Goal: Task Accomplishment & Management: Complete application form

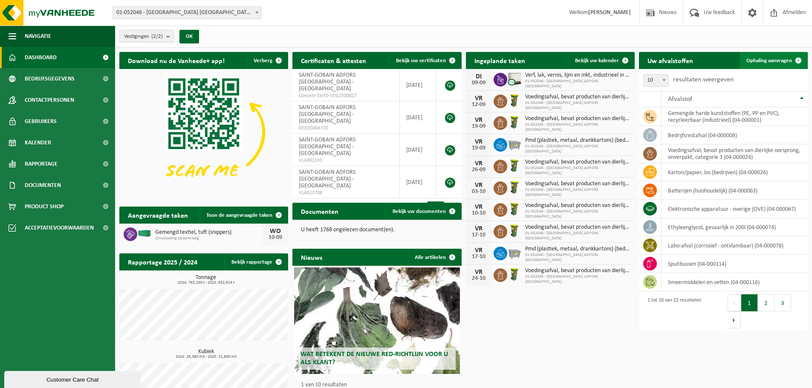
click at [771, 58] on span "Ophaling aanvragen" at bounding box center [769, 61] width 46 height 6
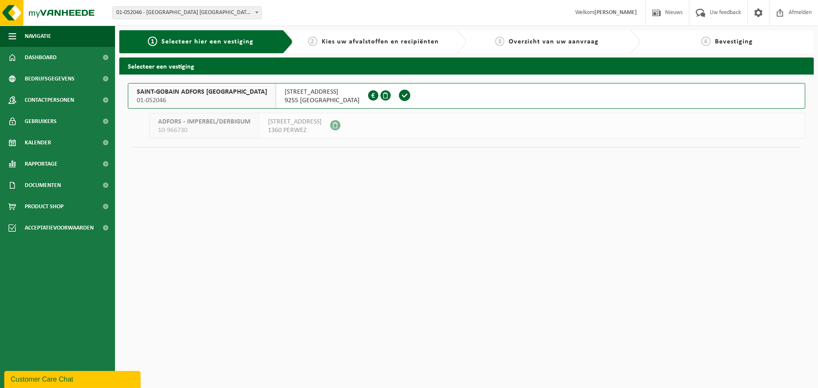
click at [197, 87] on div "SAINT-GOBAIN ADFORS BELGIUM 01-052046" at bounding box center [202, 96] width 148 height 25
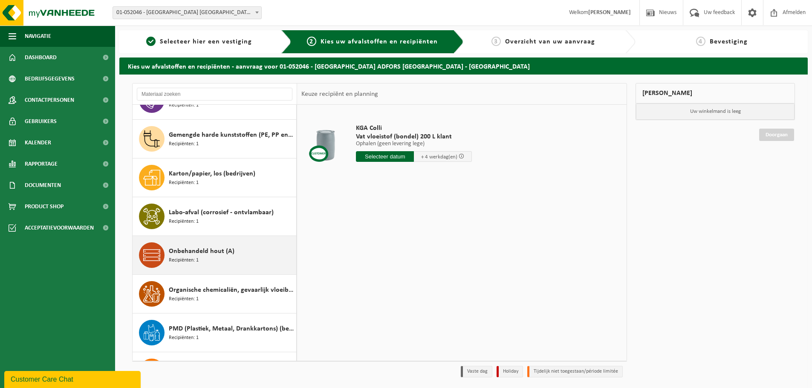
scroll to position [383, 0]
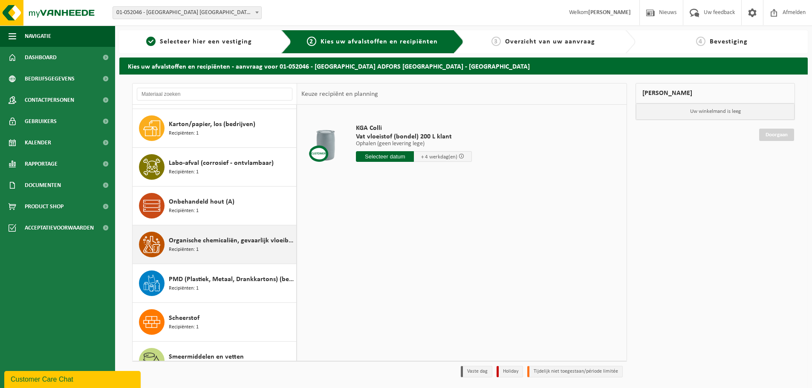
click at [212, 246] on div "Organische chemicaliën, gevaarlijk vloeibaar in kleinverpakking Recipiënten: 1" at bounding box center [231, 245] width 125 height 26
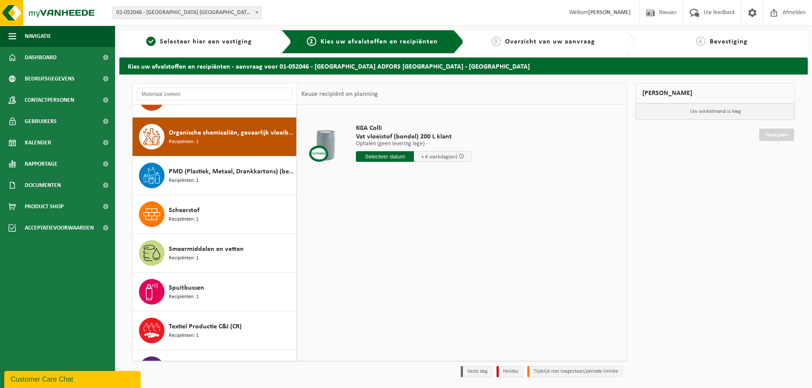
scroll to position [504, 0]
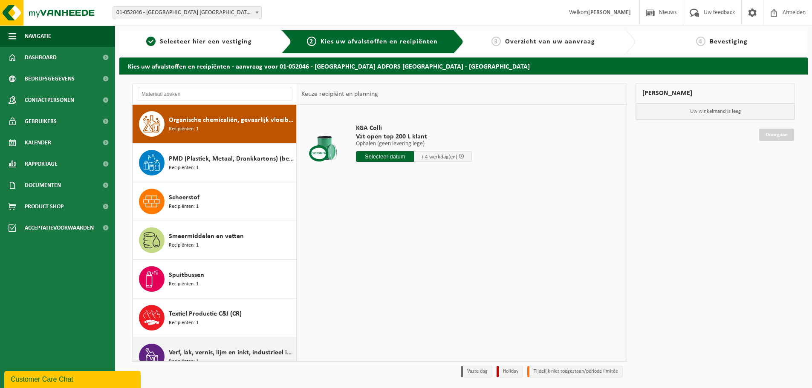
click at [217, 352] on span "Verf, lak, vernis, lijm en inkt, industrieel in IBC" at bounding box center [231, 353] width 125 height 10
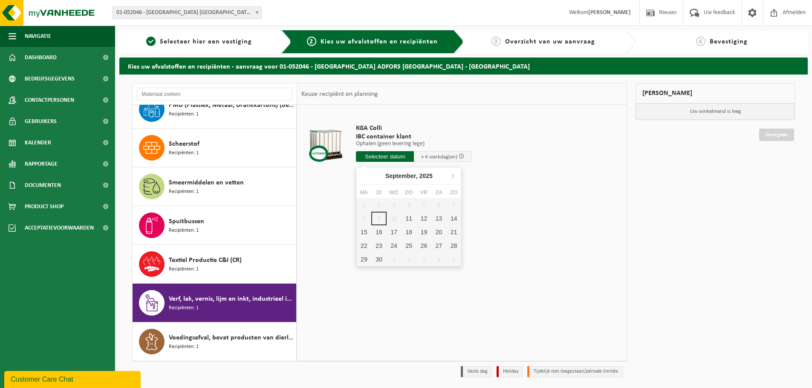
click at [392, 156] on input "text" at bounding box center [385, 156] width 58 height 11
click at [409, 218] on div "11" at bounding box center [408, 219] width 15 height 14
type input "Van 2025-09-11"
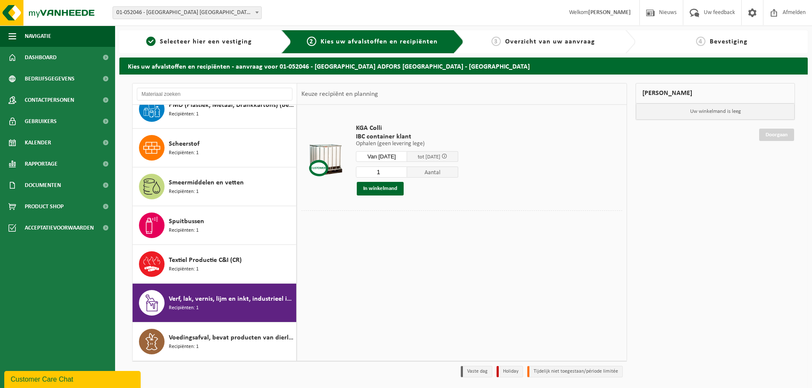
click at [389, 171] on input "1" at bounding box center [381, 172] width 51 height 11
type input "2"
click at [406, 170] on input "2" at bounding box center [381, 172] width 51 height 11
click at [386, 186] on button "In winkelmand" at bounding box center [380, 189] width 47 height 14
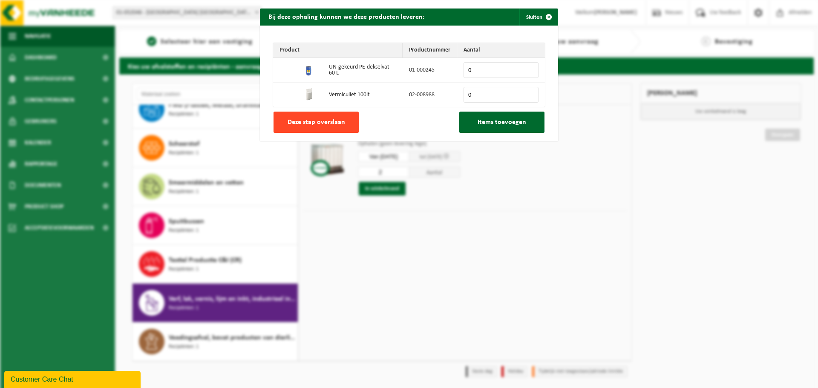
click at [303, 126] on button "Deze stap overslaan" at bounding box center [316, 122] width 85 height 21
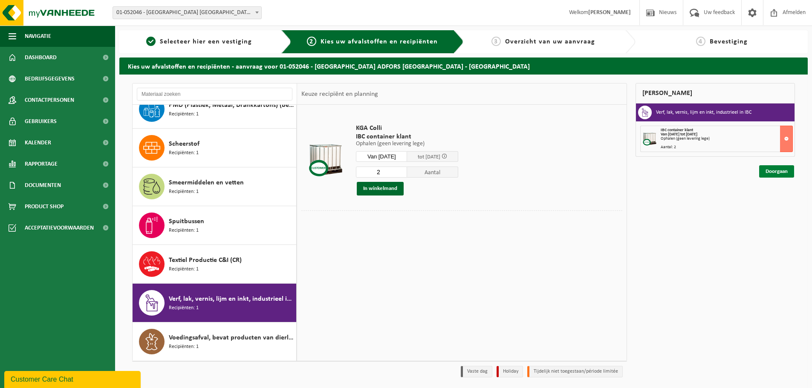
click at [778, 173] on link "Doorgaan" at bounding box center [776, 171] width 35 height 12
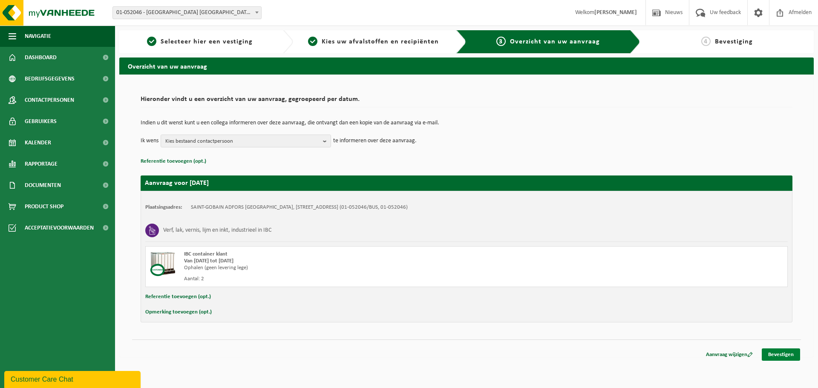
click at [772, 352] on link "Bevestigen" at bounding box center [781, 355] width 38 height 12
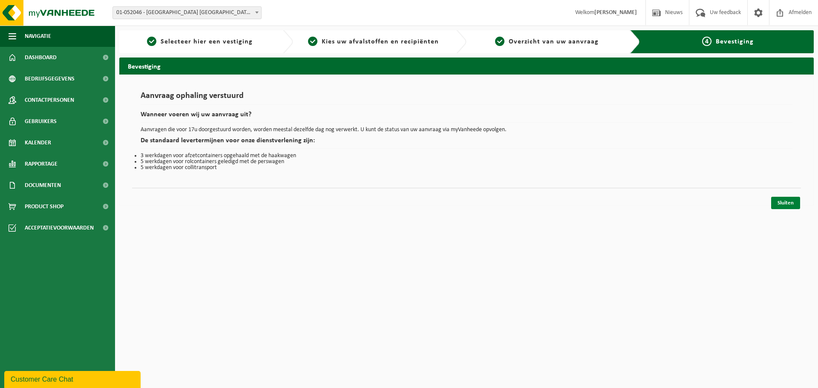
click at [794, 206] on link "Sluiten" at bounding box center [785, 203] width 29 height 12
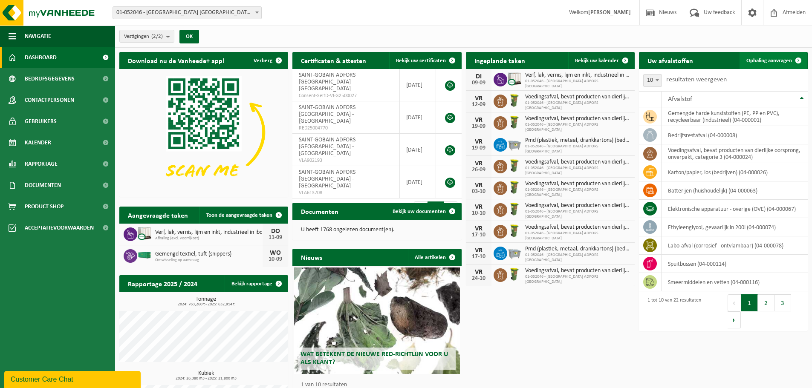
click at [784, 61] on span "Ophaling aanvragen" at bounding box center [769, 61] width 46 height 6
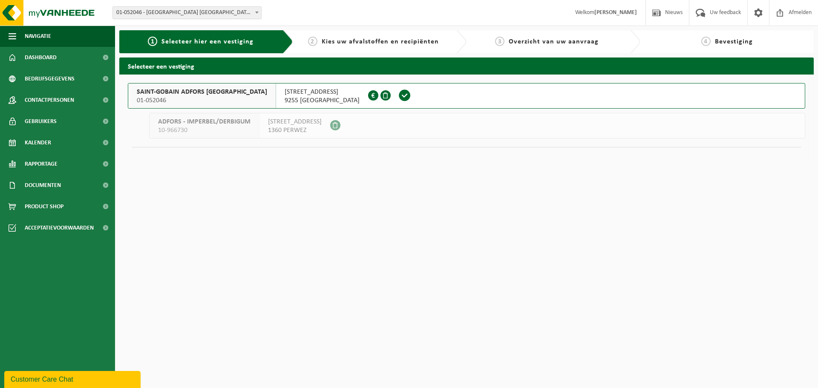
click at [197, 96] on span "01-052046" at bounding box center [202, 100] width 130 height 9
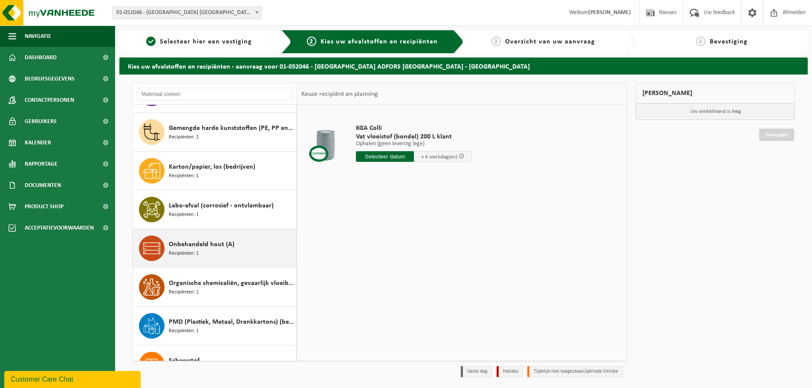
click at [198, 255] on span "Recipiënten: 1" at bounding box center [184, 254] width 30 height 8
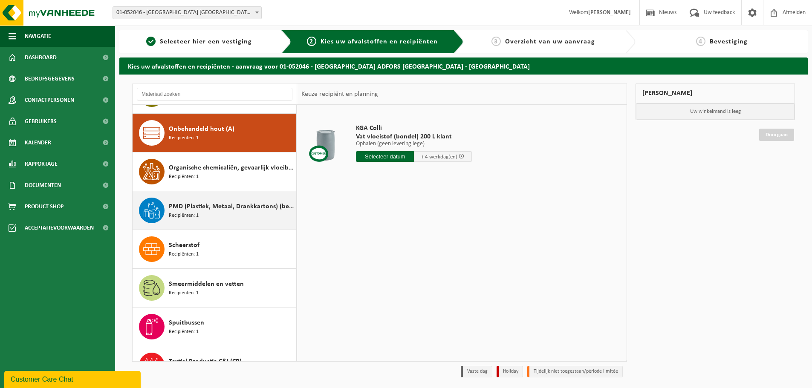
scroll to position [465, 0]
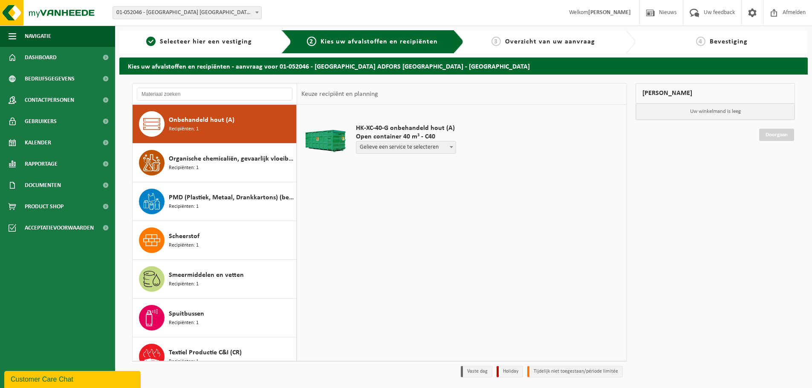
click at [400, 148] on span "Gelieve een service te selecteren" at bounding box center [405, 147] width 99 height 12
select select "P2PL-VEL-035883_HK-XC-40-GN-00_04-000200_46"
click at [378, 160] on input "text" at bounding box center [385, 163] width 58 height 11
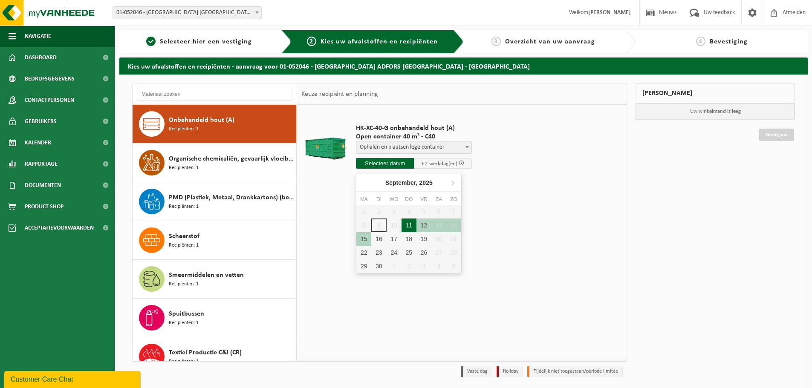
click at [408, 224] on div "11" at bounding box center [408, 226] width 15 height 14
type input "Van 2025-09-11"
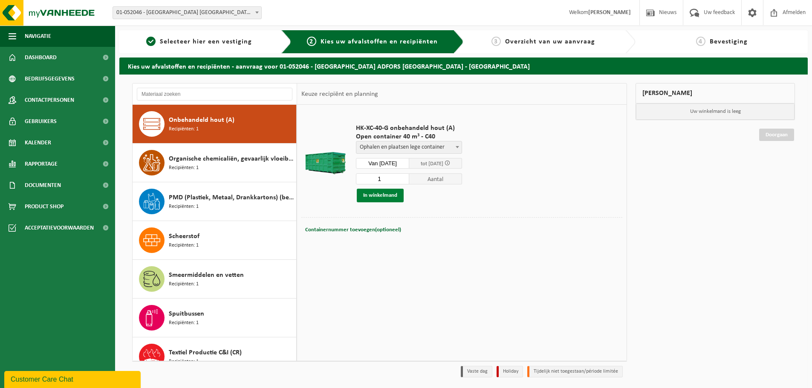
click at [382, 192] on button "In winkelmand" at bounding box center [380, 196] width 47 height 14
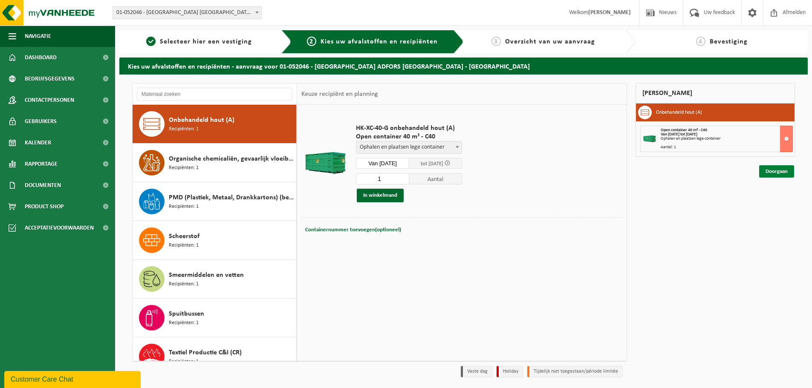
click at [772, 171] on link "Doorgaan" at bounding box center [776, 171] width 35 height 12
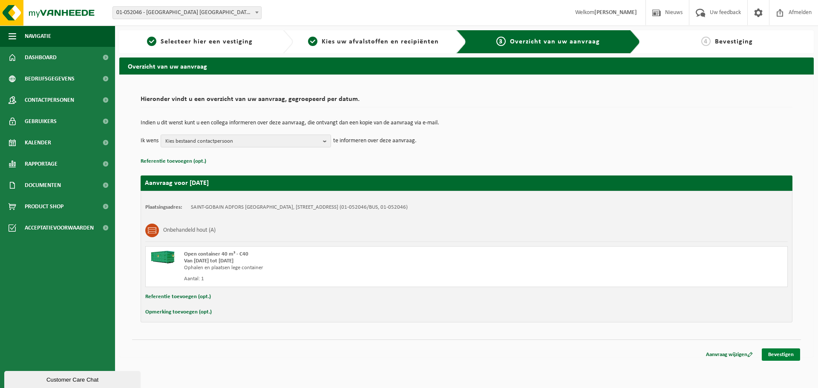
click at [776, 352] on link "Bevestigen" at bounding box center [781, 355] width 38 height 12
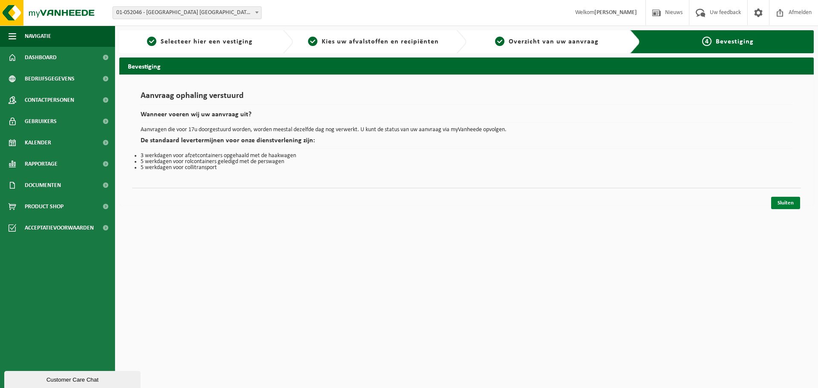
click at [788, 203] on link "Sluiten" at bounding box center [785, 203] width 29 height 12
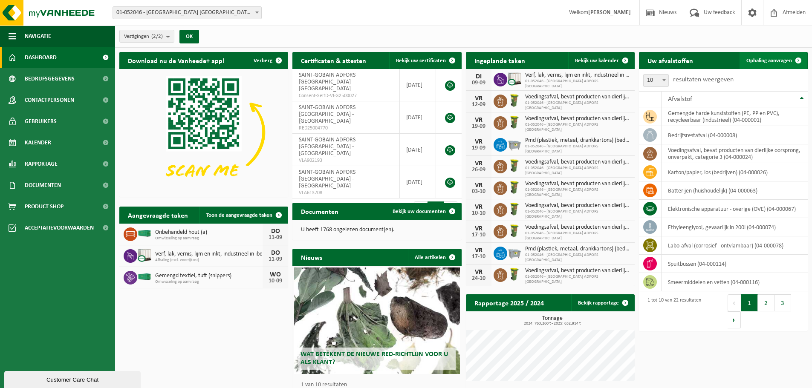
click at [765, 59] on span "Ophaling aanvragen" at bounding box center [769, 61] width 46 height 6
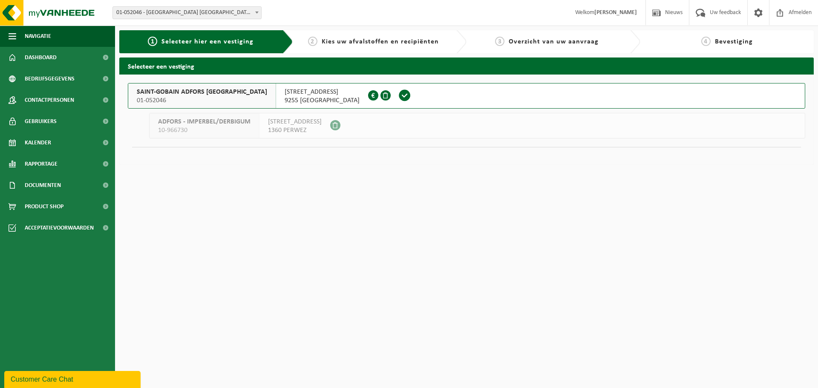
drag, startPoint x: 189, startPoint y: 95, endPoint x: 190, endPoint y: 91, distance: 4.3
click at [189, 92] on span "SAINT-GOBAIN ADFORS BELGIUM" at bounding box center [202, 92] width 130 height 9
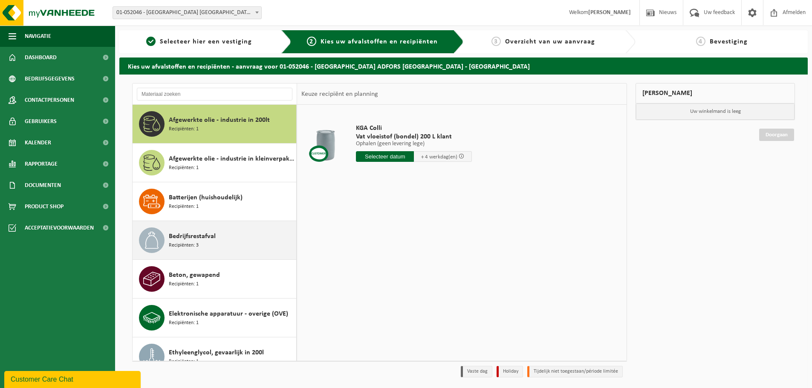
click at [203, 242] on div "Bedrijfsrestafval Recipiënten: 3" at bounding box center [231, 241] width 125 height 26
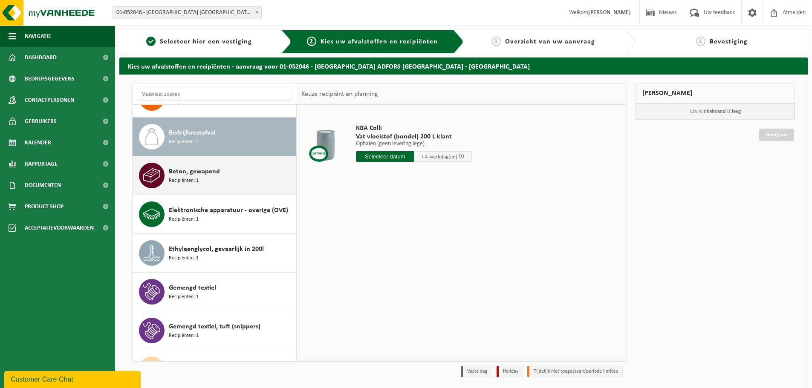
scroll to position [116, 0]
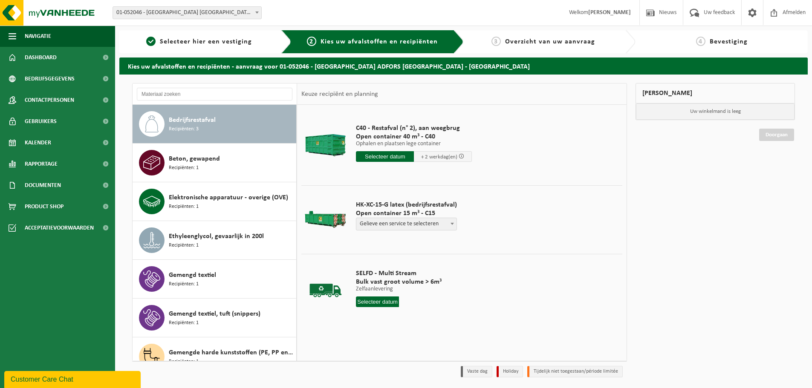
click at [379, 158] on input "text" at bounding box center [385, 156] width 58 height 11
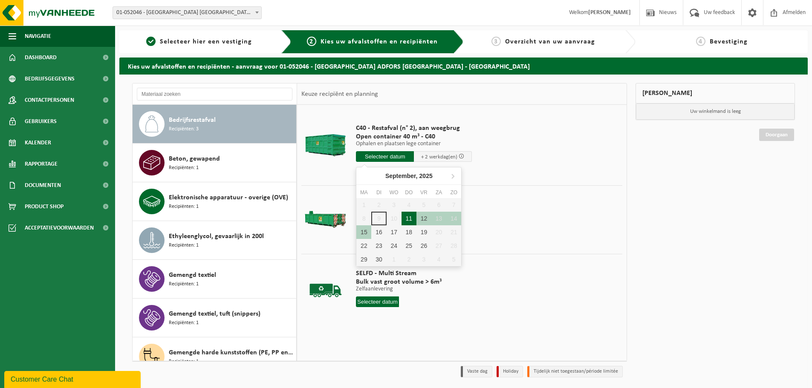
click at [411, 219] on div "11" at bounding box center [408, 219] width 15 height 14
type input "Van 2025-09-11"
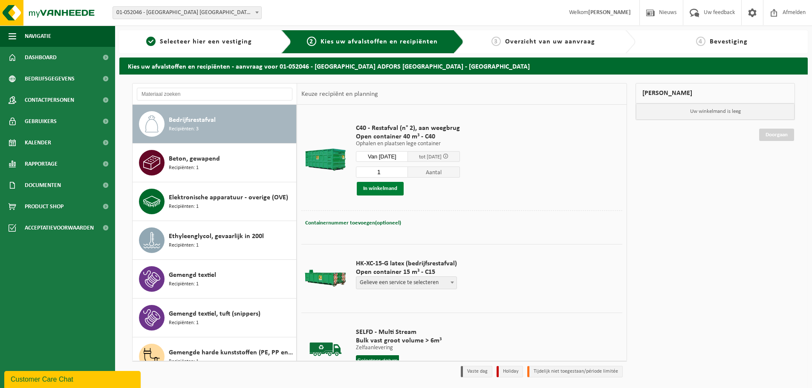
click at [378, 190] on button "In winkelmand" at bounding box center [380, 189] width 47 height 14
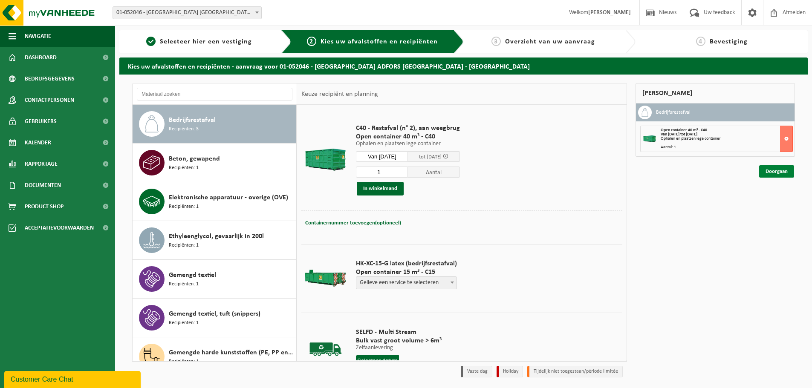
click at [774, 173] on link "Doorgaan" at bounding box center [776, 171] width 35 height 12
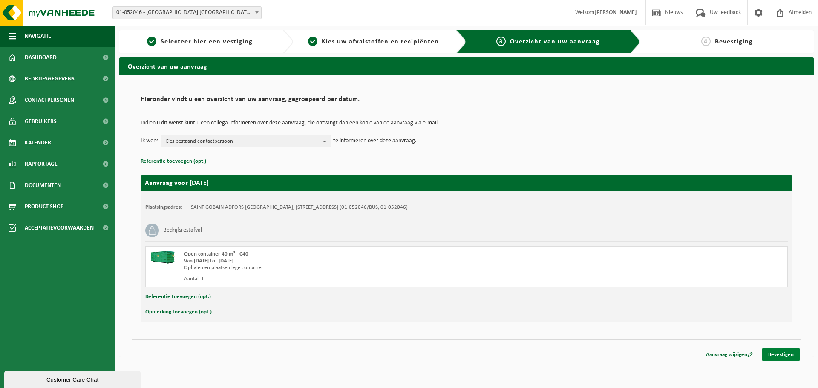
click at [784, 352] on link "Bevestigen" at bounding box center [781, 355] width 38 height 12
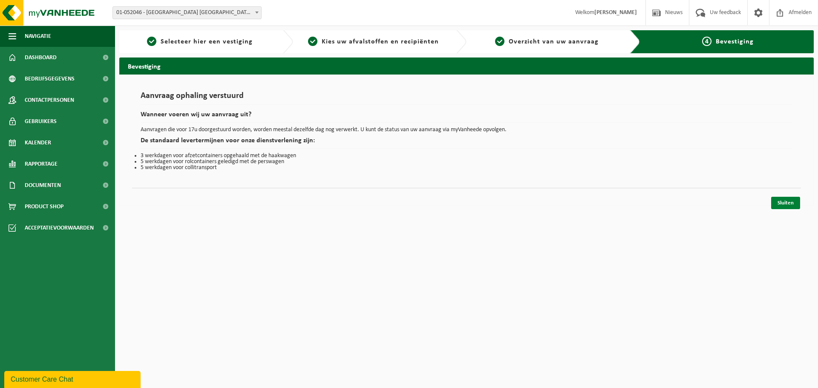
click at [786, 203] on link "Sluiten" at bounding box center [785, 203] width 29 height 12
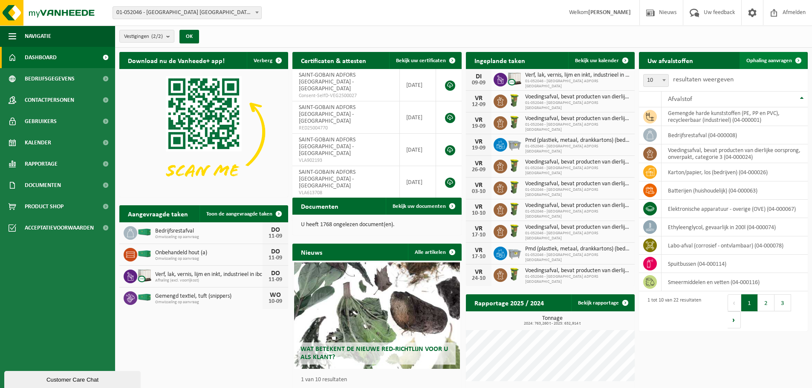
click at [768, 58] on span "Ophaling aanvragen" at bounding box center [769, 61] width 46 height 6
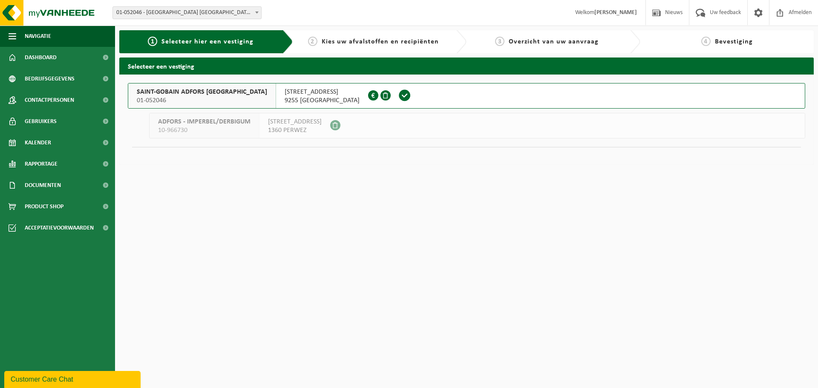
click at [186, 94] on span "SAINT-GOBAIN ADFORS BELGIUM" at bounding box center [202, 92] width 130 height 9
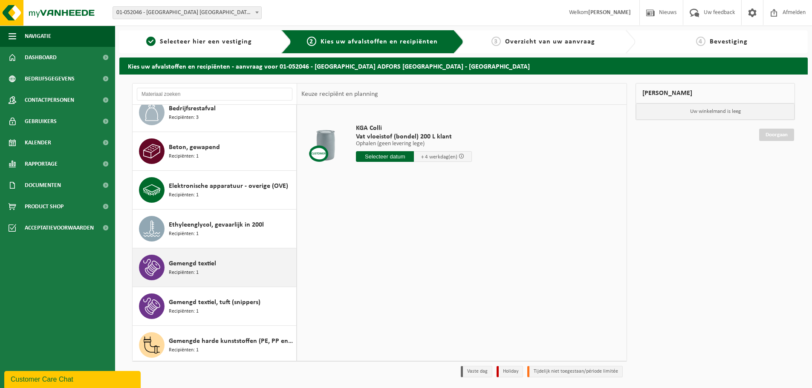
click at [207, 256] on div "Gemengd textiel Recipiënten: 1" at bounding box center [231, 268] width 125 height 26
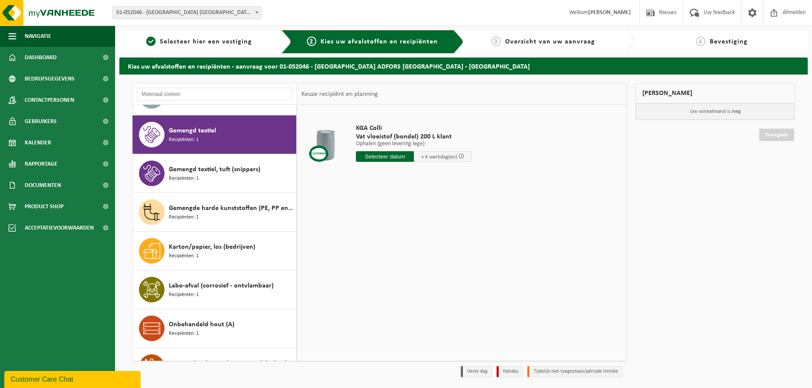
scroll to position [271, 0]
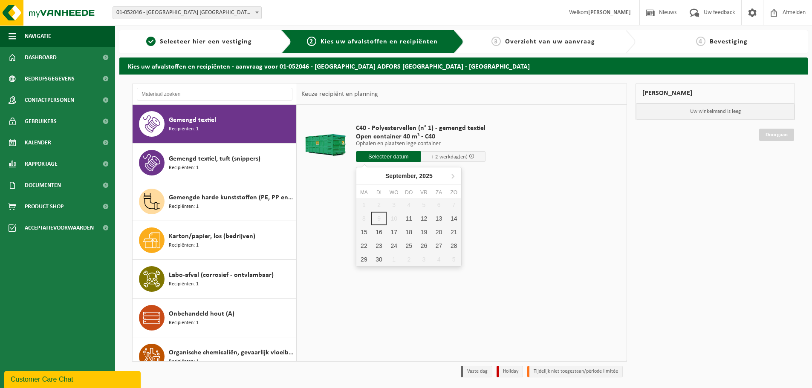
click at [378, 159] on input "text" at bounding box center [388, 156] width 65 height 11
click at [409, 218] on div "11" at bounding box center [408, 219] width 15 height 14
type input "Van 2025-09-11"
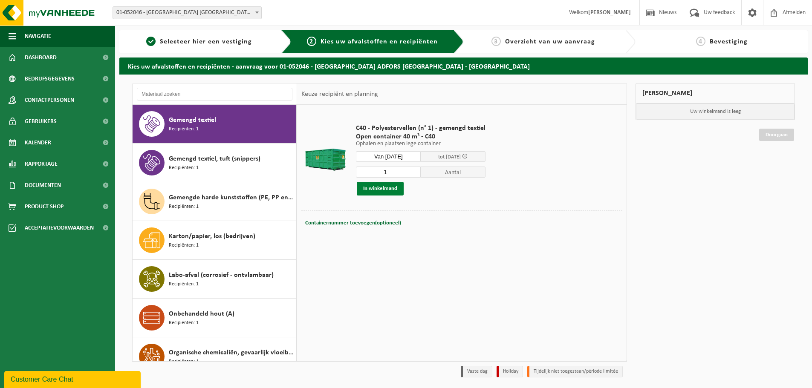
click at [383, 186] on button "In winkelmand" at bounding box center [380, 189] width 47 height 14
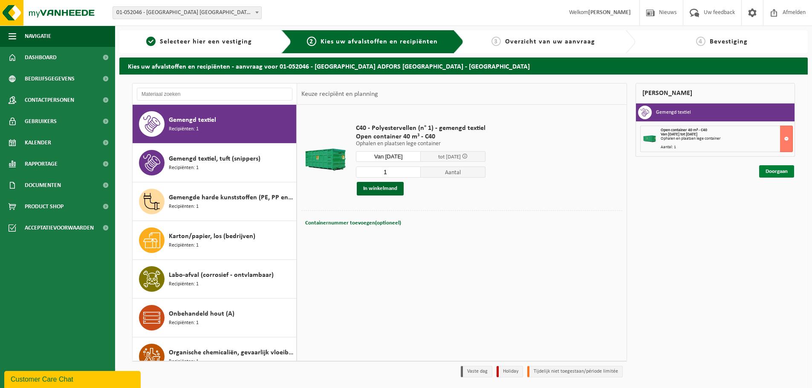
click at [765, 173] on link "Doorgaan" at bounding box center [776, 171] width 35 height 12
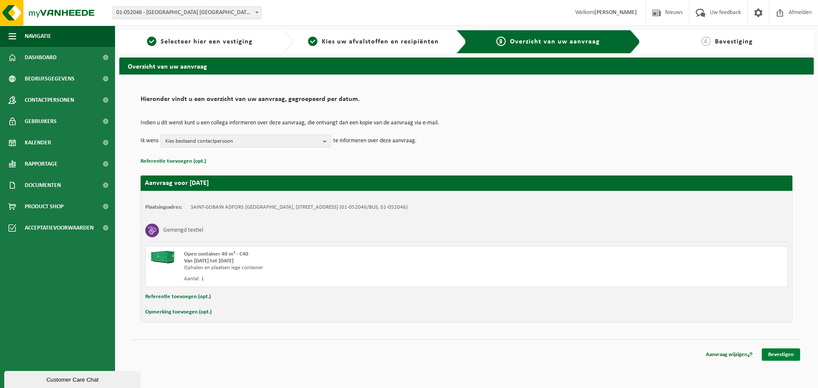
click at [776, 352] on link "Bevestigen" at bounding box center [781, 355] width 38 height 12
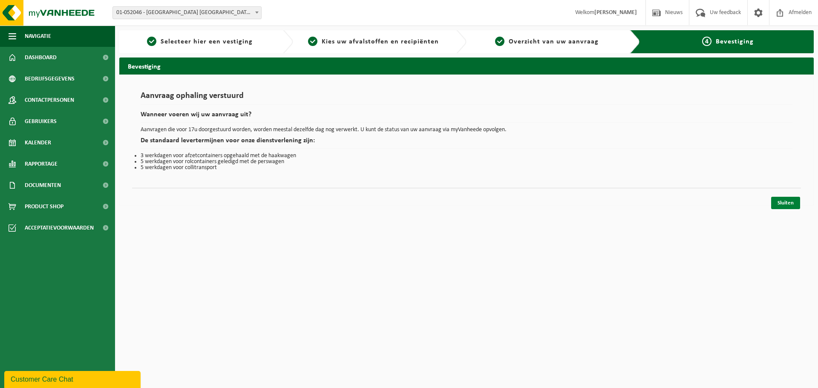
click at [787, 204] on link "Sluiten" at bounding box center [785, 203] width 29 height 12
